Goal: Book appointment/travel/reservation

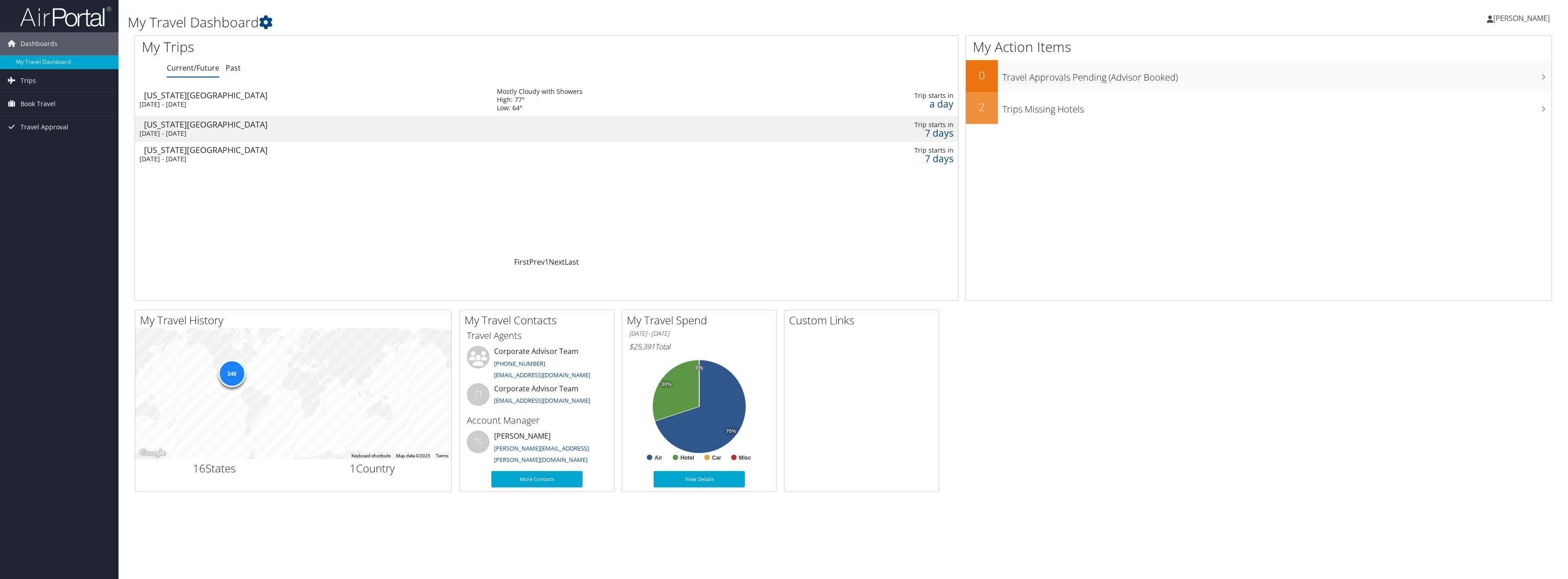
click at [751, 103] on td "Mostly Cloudy with Showers High: 77° Low: 64°" at bounding box center [637, 100] width 300 height 33
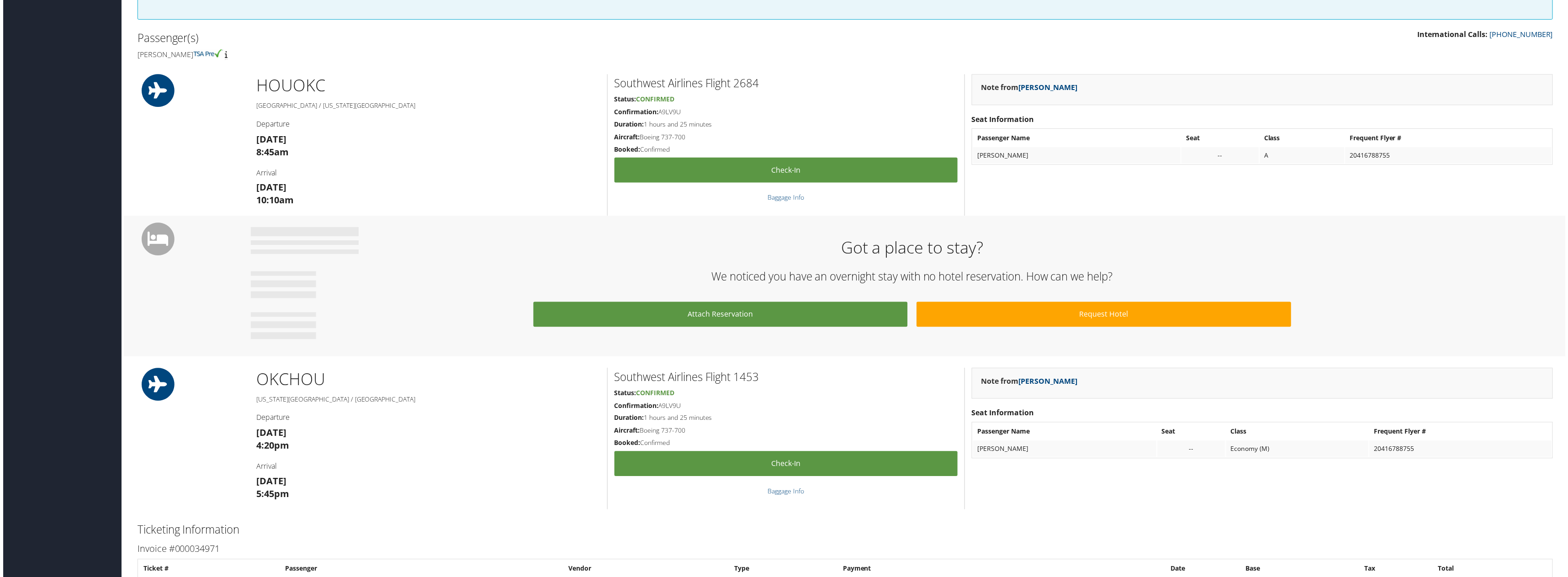
scroll to position [228, 0]
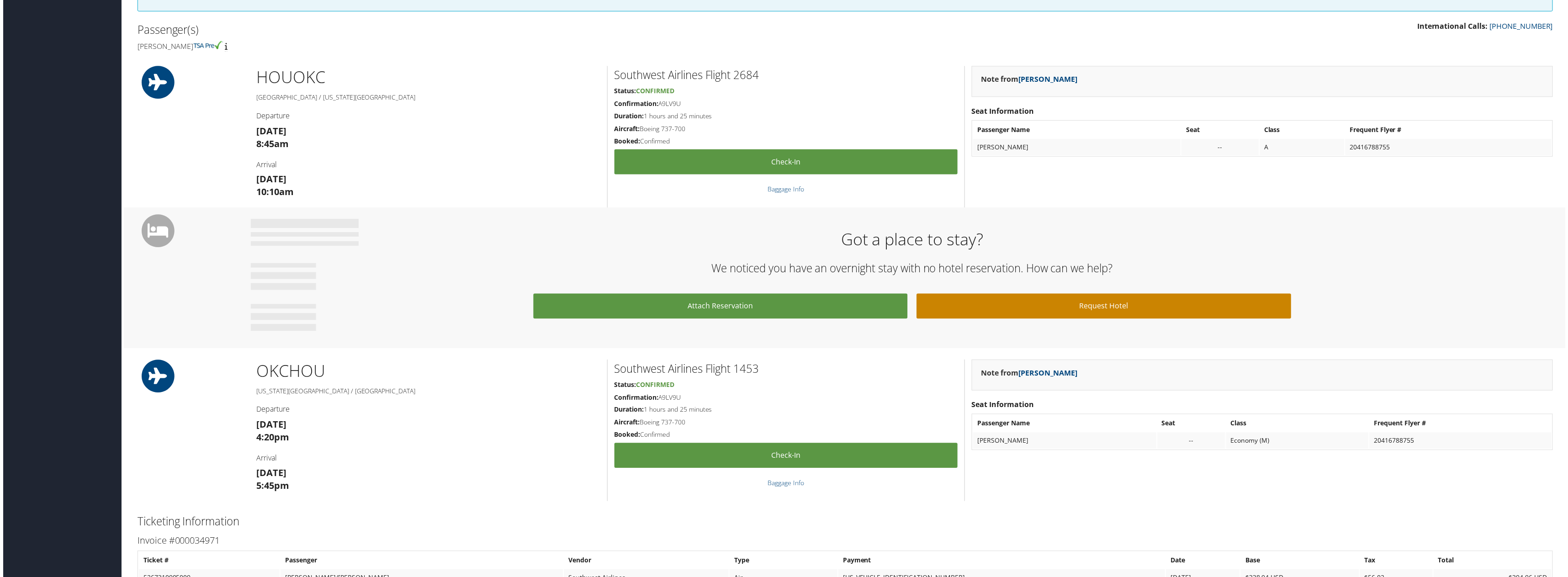
click at [980, 307] on link "Request Hotel" at bounding box center [1105, 307] width 376 height 25
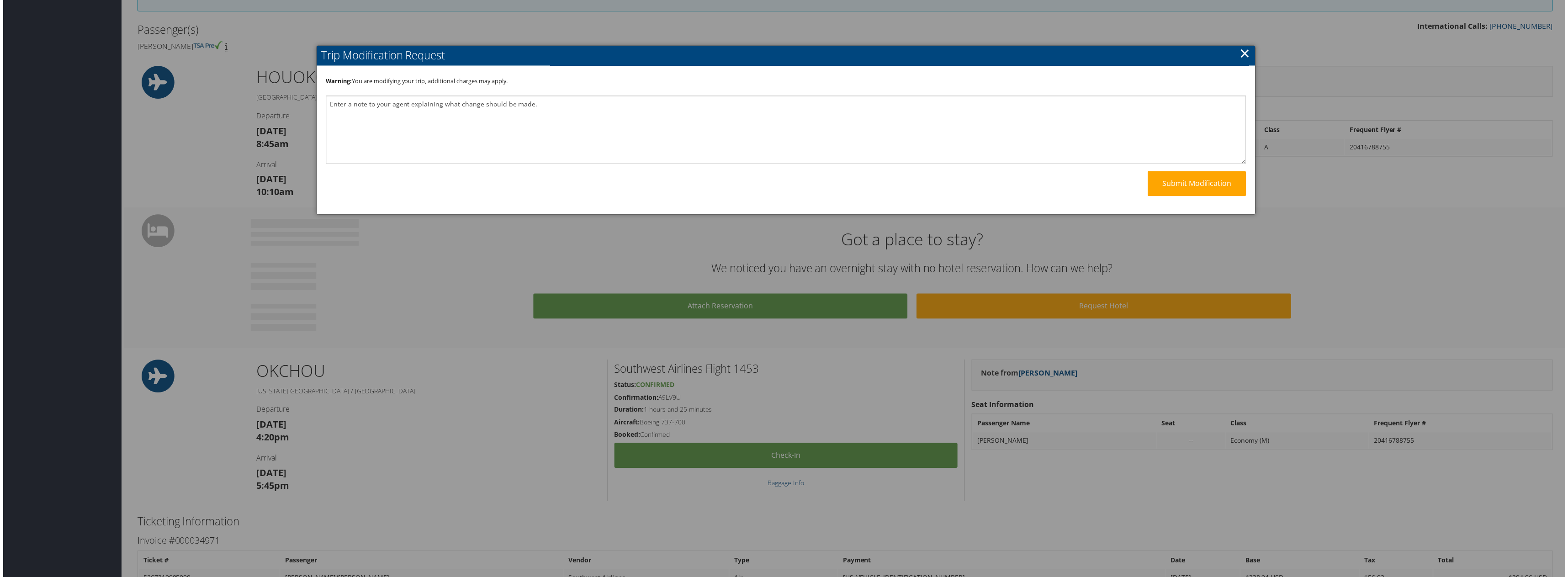
click at [1245, 52] on link "×" at bounding box center [1246, 54] width 10 height 18
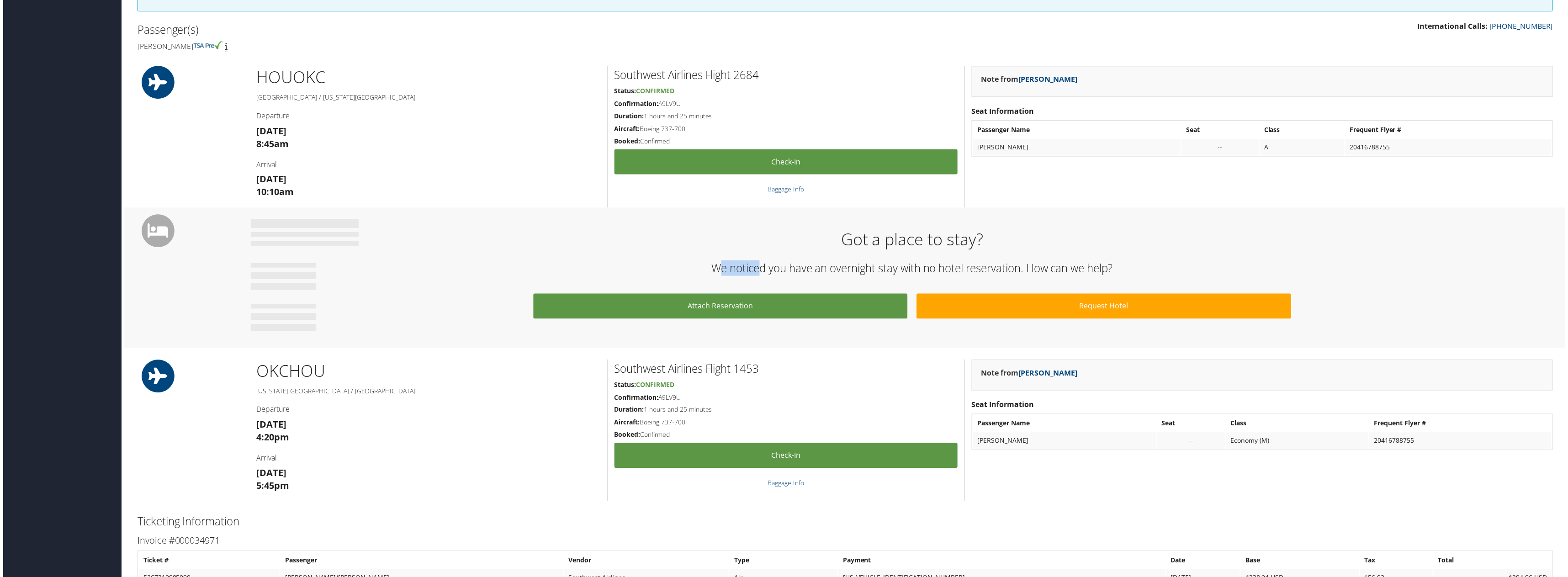
drag, startPoint x: 719, startPoint y: 267, endPoint x: 761, endPoint y: 271, distance: 42.2
click at [760, 271] on h2 "We noticed you have an overnight stay with no hotel reservation. How can we hel…" at bounding box center [913, 268] width 1314 height 15
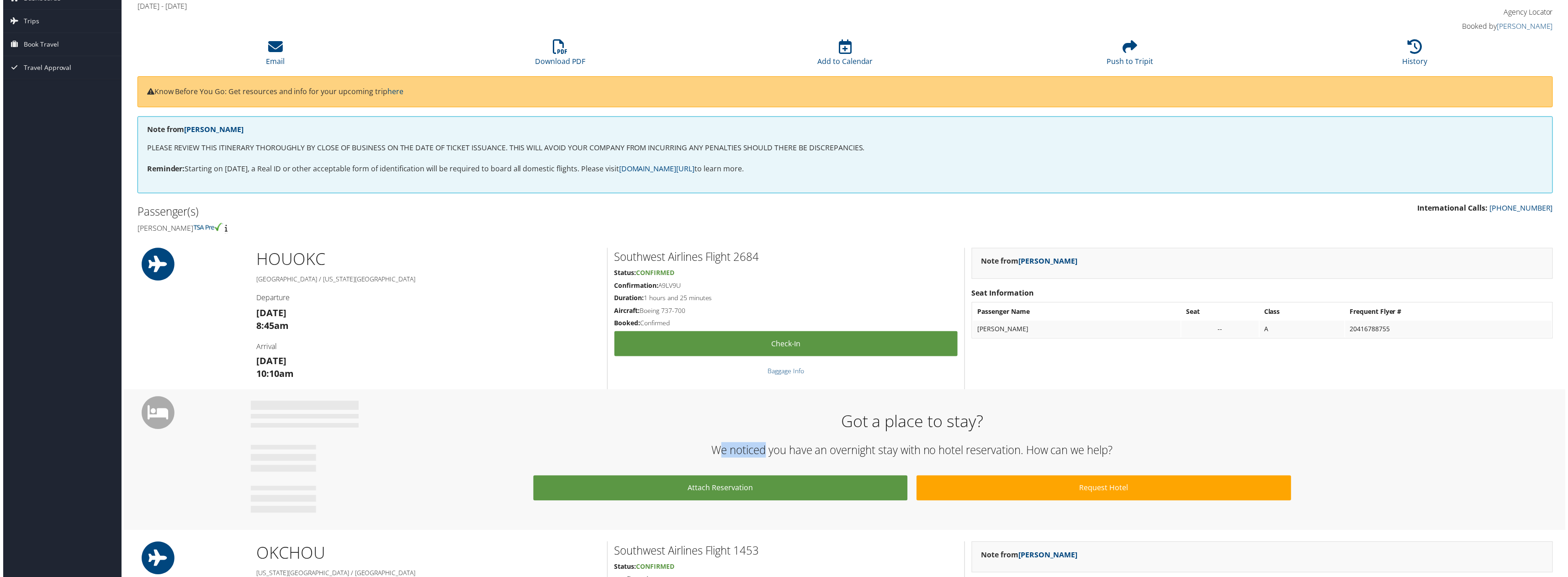
scroll to position [0, 0]
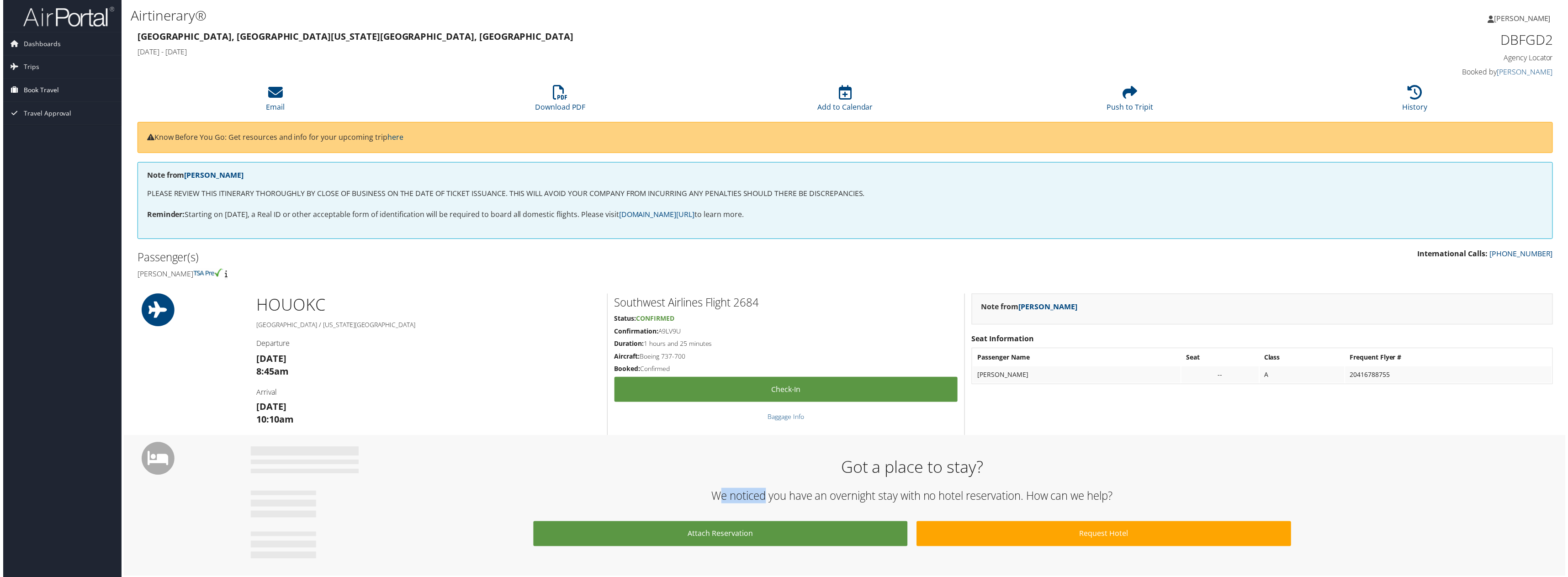
click at [35, 85] on span "Book Travel" at bounding box center [38, 90] width 35 height 23
click at [24, 131] on link "Book/Manage Online Trips" at bounding box center [59, 136] width 119 height 13
click at [45, 66] on link "Trips" at bounding box center [59, 66] width 119 height 23
click at [50, 173] on link "Book/Manage Online Trips" at bounding box center [59, 177] width 119 height 13
